Goal: Book appointment/travel/reservation

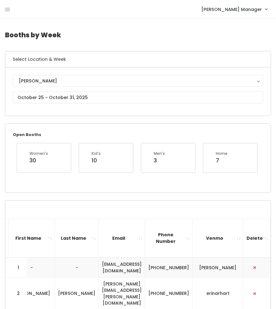
click at [78, 28] on h4 "Booths by Week" at bounding box center [138, 34] width 266 height 17
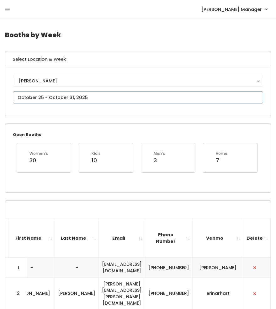
click at [19, 101] on input "text" at bounding box center [138, 97] width 250 height 12
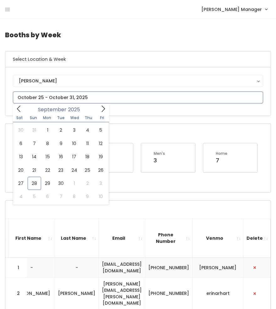
click at [102, 111] on icon at bounding box center [102, 109] width 3 height 6
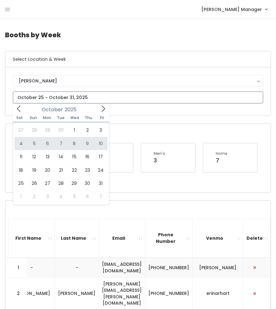
type input "October 4 to October 10"
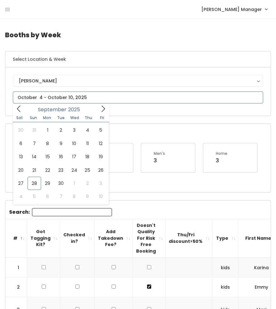
click at [37, 96] on input "text" at bounding box center [138, 97] width 250 height 12
click at [104, 109] on icon at bounding box center [102, 109] width 3 height 6
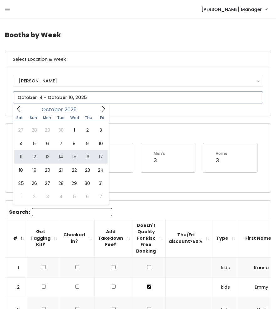
type input "October 11 to October 17"
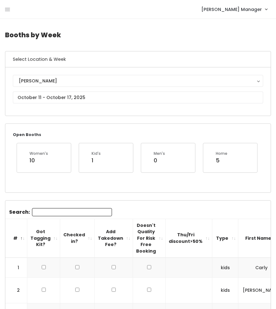
click at [100, 143] on div "Kid's 1" at bounding box center [106, 157] width 54 height 29
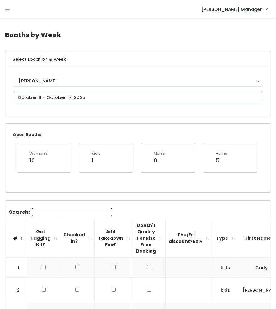
click at [76, 96] on input "text" at bounding box center [138, 97] width 250 height 12
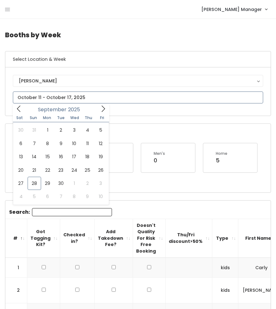
click at [102, 108] on icon at bounding box center [103, 108] width 7 height 7
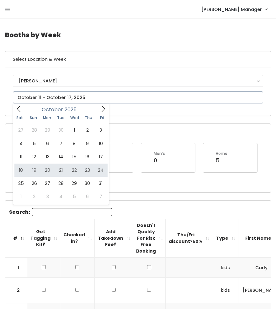
type input "[DATE] to [DATE]"
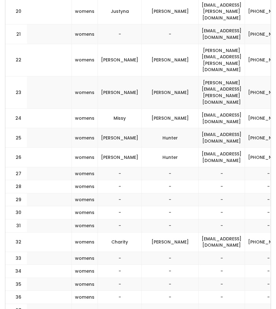
scroll to position [562, 0]
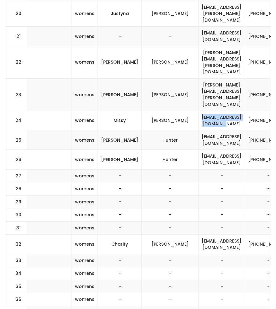
drag, startPoint x: 215, startPoint y: 89, endPoint x: 152, endPoint y: 85, distance: 63.4
click at [198, 111] on td "missyjekstrom@gmail.com" at bounding box center [221, 120] width 46 height 19
copy td "missyjekstrom@gmail.com"
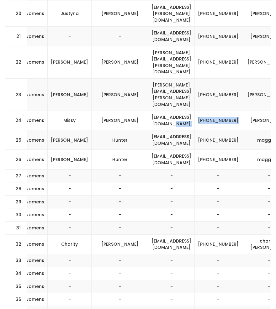
drag, startPoint x: 193, startPoint y: 89, endPoint x: 170, endPoint y: 82, distance: 23.5
click at [170, 111] on tr "24 womens Missy Ekstrom missyjekstrom@gmail.com (801) 414-1450 missy-ekstrom" at bounding box center [69, 120] width 508 height 19
copy tr "(801) 414-1450"
click at [243, 111] on td "missy-ekstrom" at bounding box center [269, 120] width 54 height 19
drag, startPoint x: 243, startPoint y: 85, endPoint x: 207, endPoint y: 85, distance: 36.0
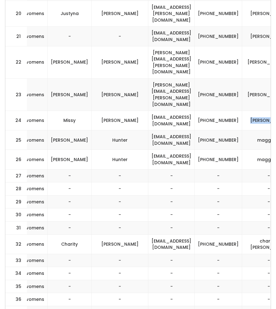
click at [242, 111] on td "missy-ekstrom" at bounding box center [269, 120] width 54 height 19
copy td "[PERSON_NAME]"
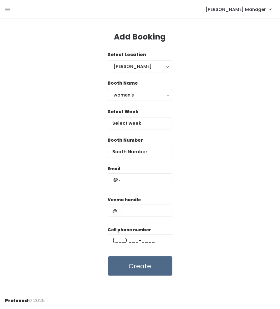
click at [125, 100] on button "women's" at bounding box center [140, 95] width 65 height 12
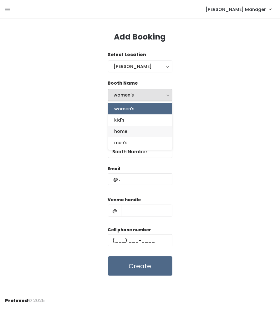
click at [119, 128] on span "home" at bounding box center [121, 131] width 13 height 7
select select "home"
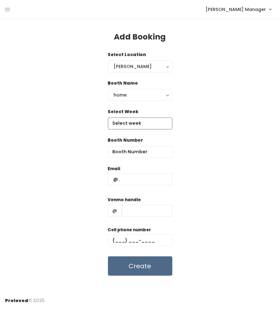
click at [129, 118] on input "text" at bounding box center [140, 123] width 65 height 12
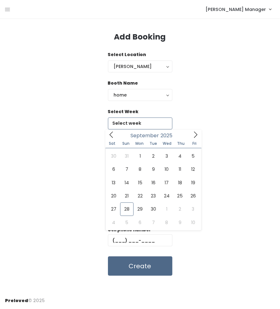
click at [195, 135] on icon at bounding box center [195, 134] width 7 height 7
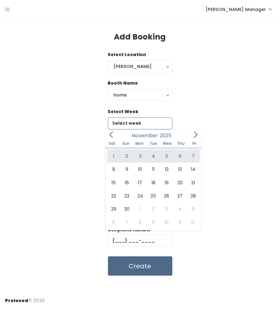
click at [112, 133] on icon at bounding box center [111, 134] width 7 height 7
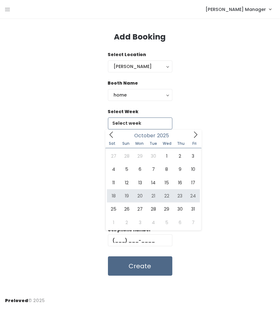
type input "October 18 to October 24"
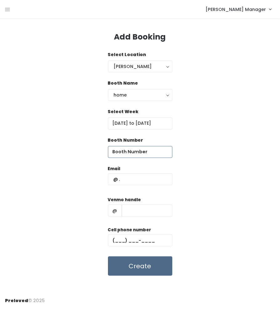
click at [134, 149] on input "number" at bounding box center [140, 152] width 65 height 12
type input "56"
click at [125, 177] on input "text" at bounding box center [140, 179] width 65 height 12
paste input "missyjekstrom@gmail.com"
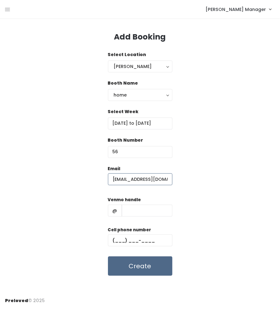
scroll to position [0, 6]
type input "missyjekstrom@gmail.com"
click at [155, 241] on input "text" at bounding box center [140, 240] width 65 height 12
paste input "(801) 414-1450"
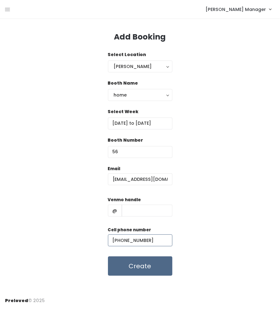
type input "(801) 414-1450"
click at [145, 214] on input "text" at bounding box center [147, 210] width 51 height 12
paste input "missy-ekstrom"
type input "missy-ekstrom"
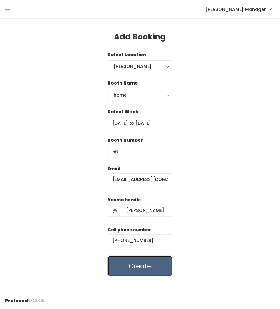
click at [127, 268] on button "Create" at bounding box center [140, 265] width 65 height 19
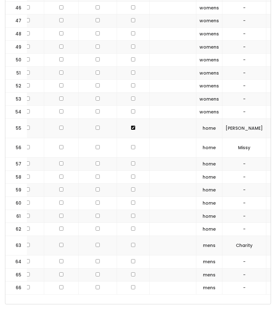
scroll to position [0, 13]
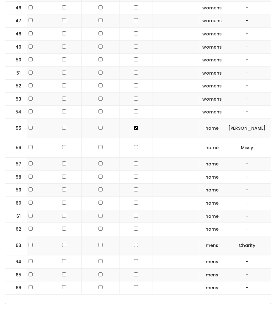
click at [126, 138] on td at bounding box center [136, 147] width 33 height 19
click at [134, 145] on input "checkbox" at bounding box center [136, 147] width 4 height 4
checkbox input "true"
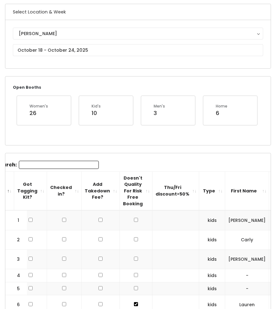
scroll to position [0, 0]
